Goal: Information Seeking & Learning: Learn about a topic

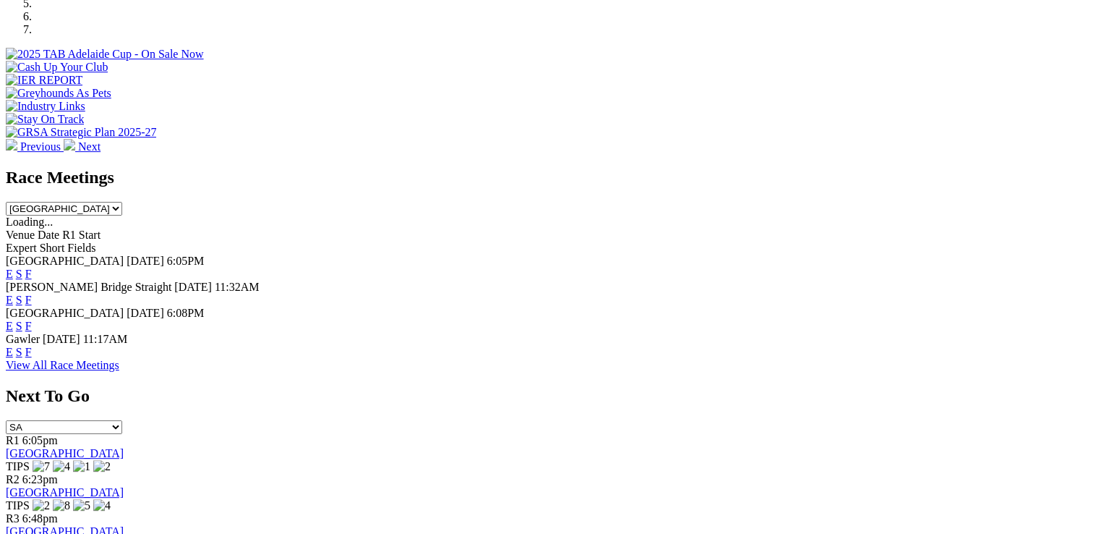
scroll to position [506, 0]
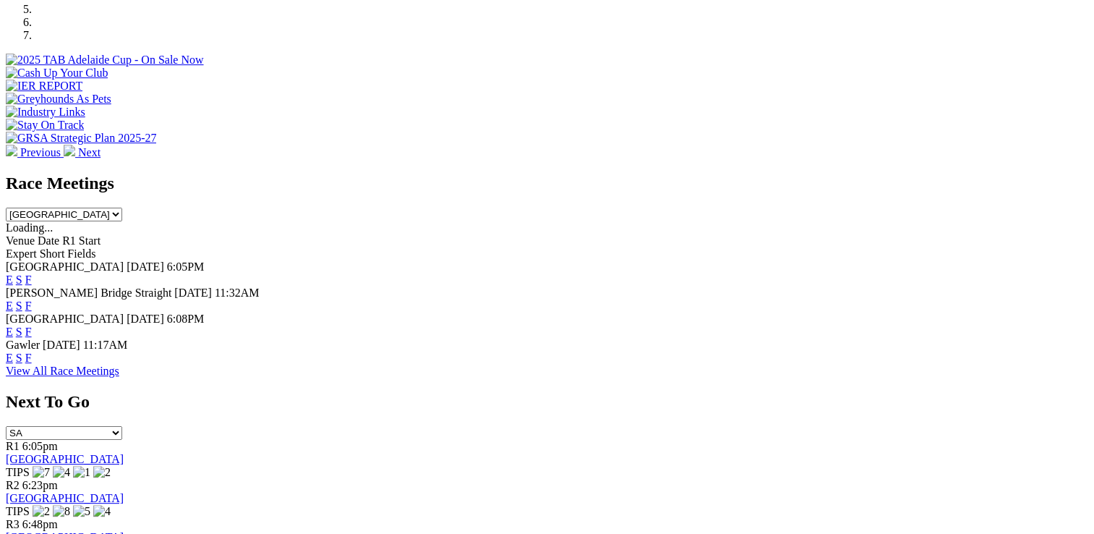
click at [32, 325] on link "F" at bounding box center [28, 331] width 7 height 12
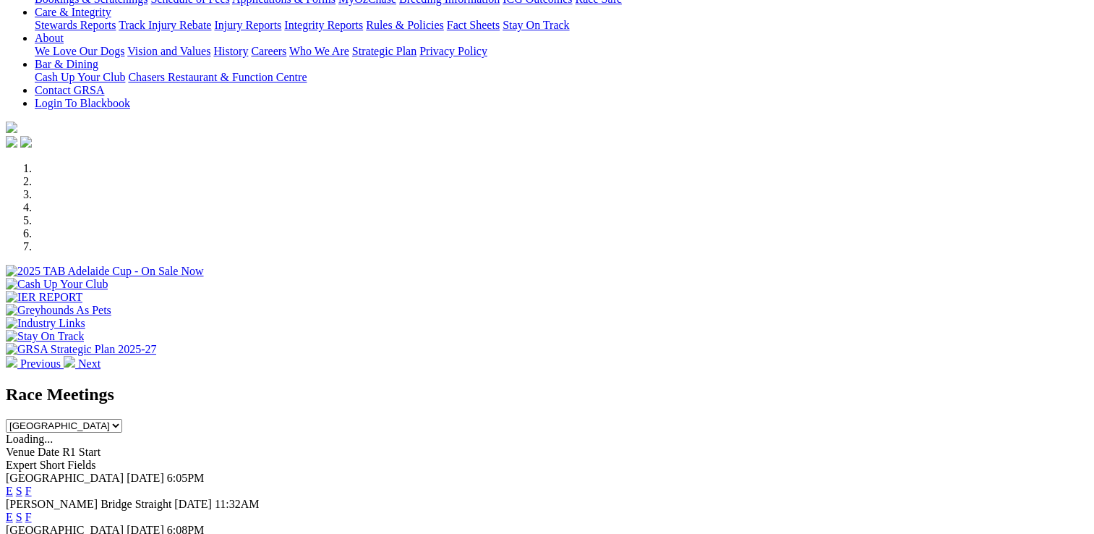
scroll to position [506, 0]
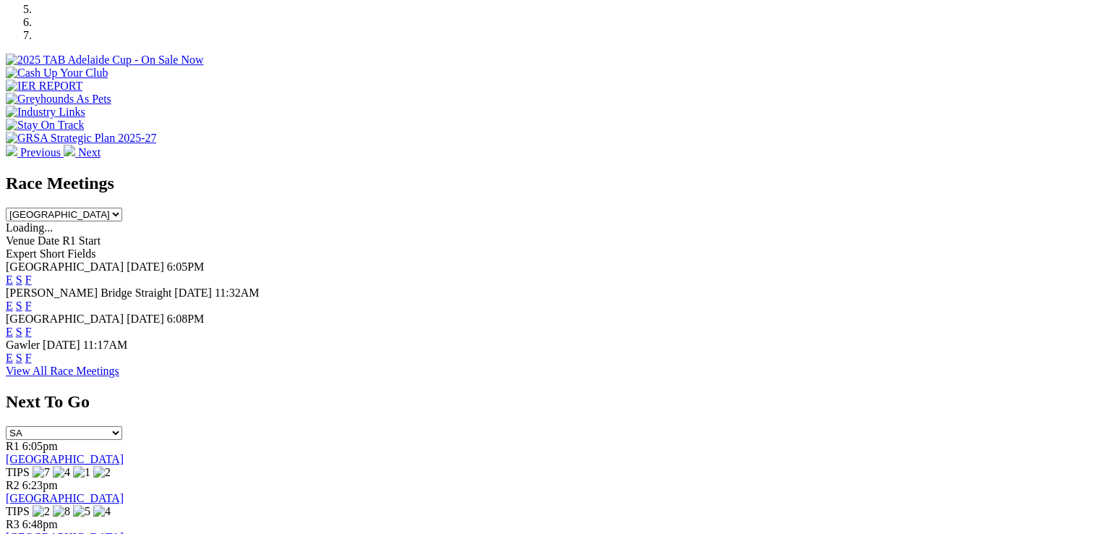
click at [32, 299] on link "F" at bounding box center [28, 305] width 7 height 12
